Goal: Information Seeking & Learning: Learn about a topic

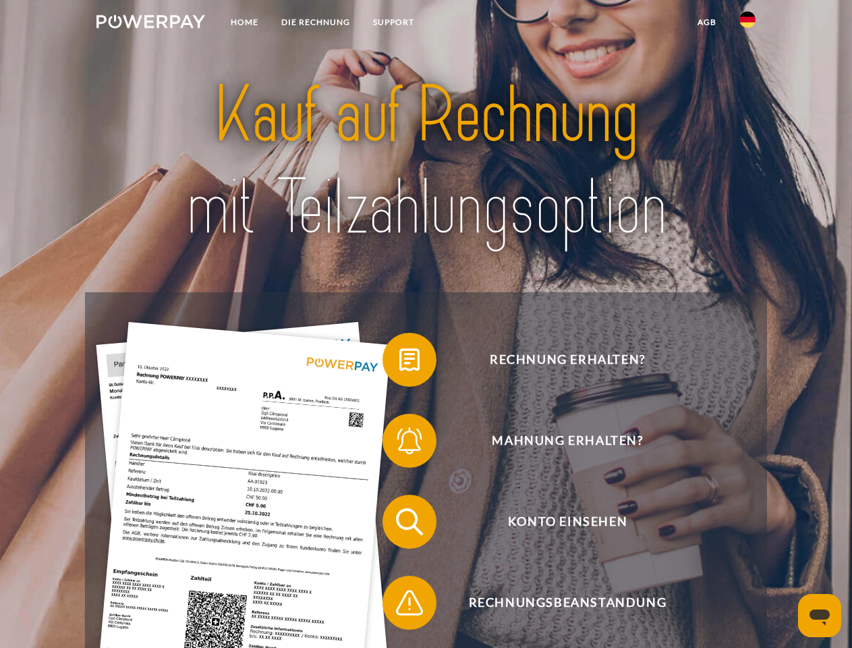
click at [150, 24] on img at bounding box center [150, 21] width 109 height 13
click at [748, 24] on img at bounding box center [747, 19] width 16 height 16
click at [706, 22] on link "agb" at bounding box center [707, 22] width 42 height 24
click at [399, 362] on span at bounding box center [389, 359] width 67 height 67
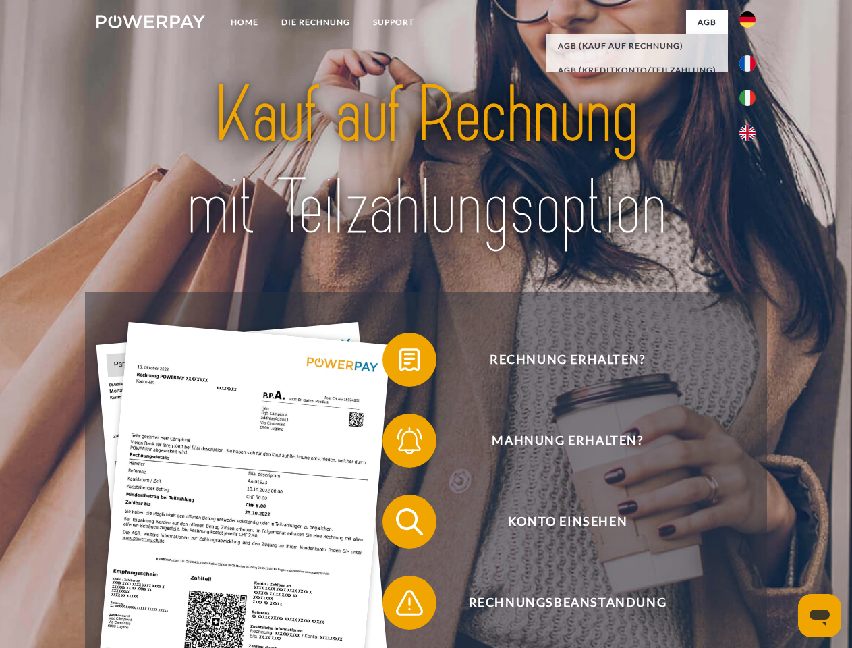
click at [399, 443] on span at bounding box center [389, 440] width 67 height 67
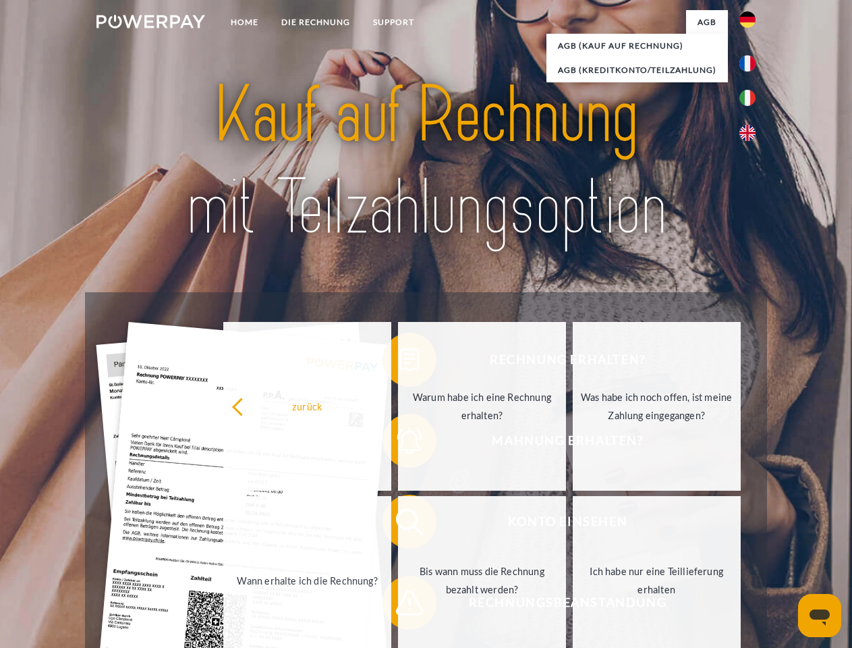
click at [399, 524] on link "Bis wann muss die Rechnung bezahlt werden?" at bounding box center [482, 580] width 168 height 169
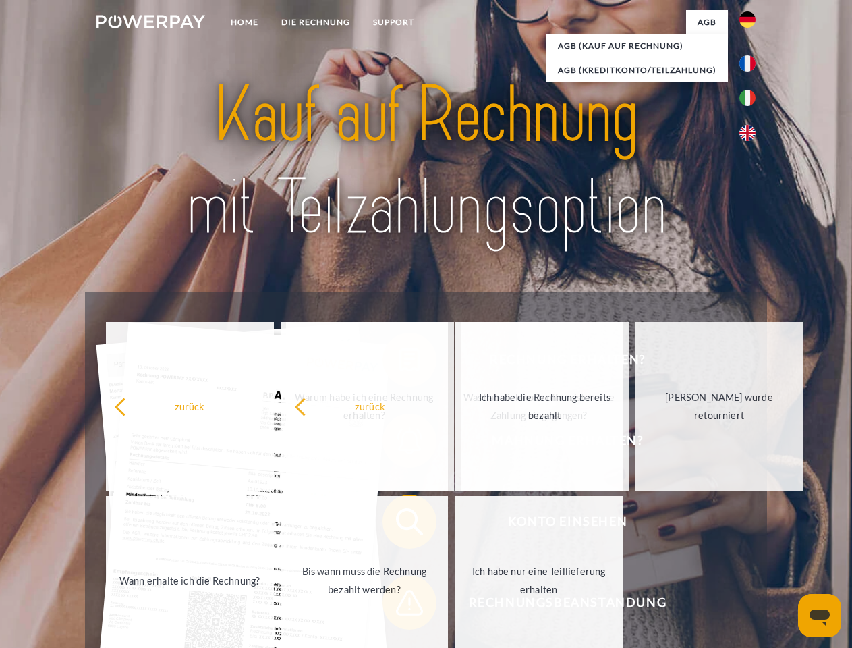
click at [399, 605] on span at bounding box center [389, 602] width 67 height 67
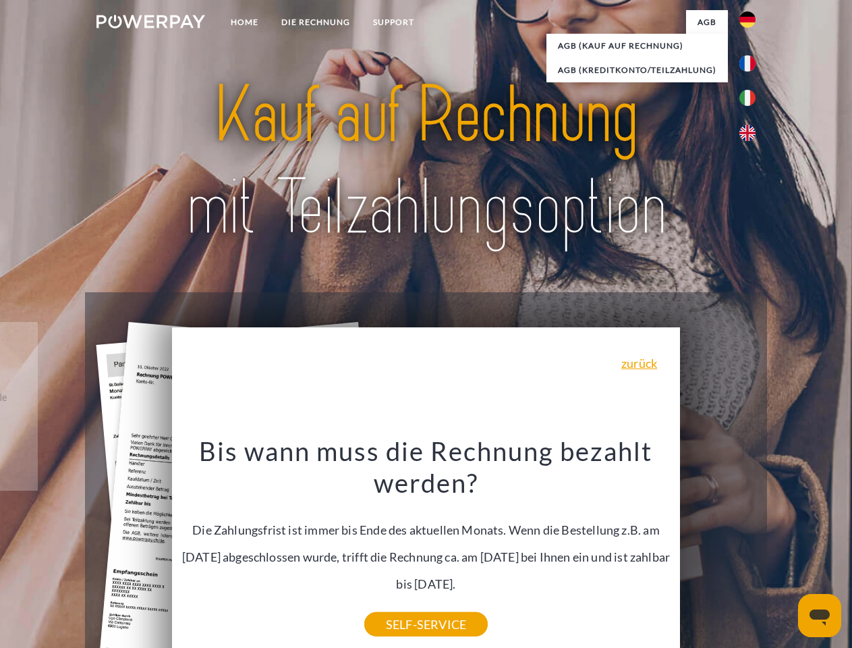
click at [820, 615] on icon "Messaging-Fenster öffnen" at bounding box center [820, 617] width 20 height 16
